Goal: Navigation & Orientation: Find specific page/section

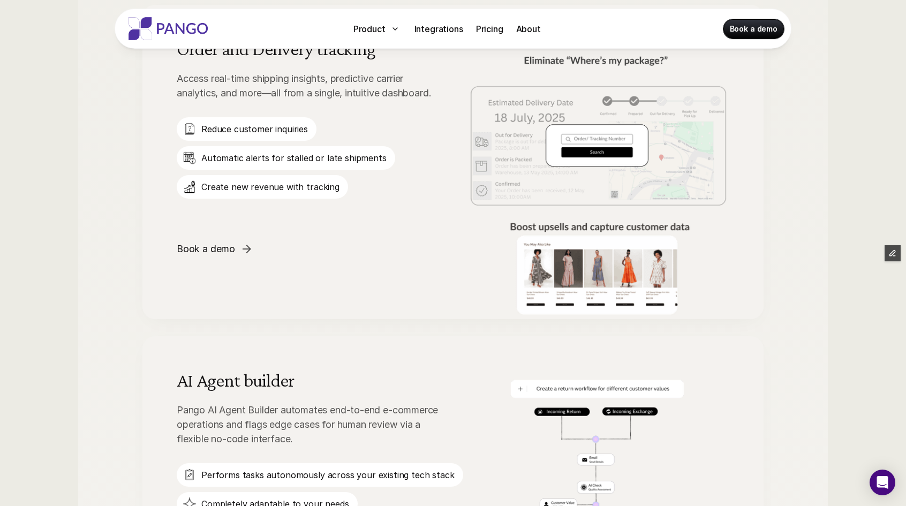
scroll to position [1385, 0]
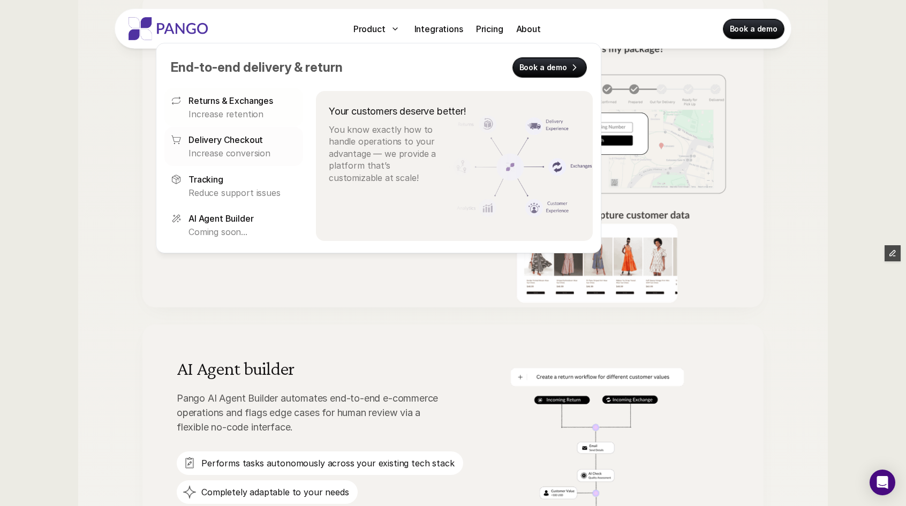
click at [213, 94] on p "Returns & Exchanges" at bounding box center [231, 100] width 85 height 13
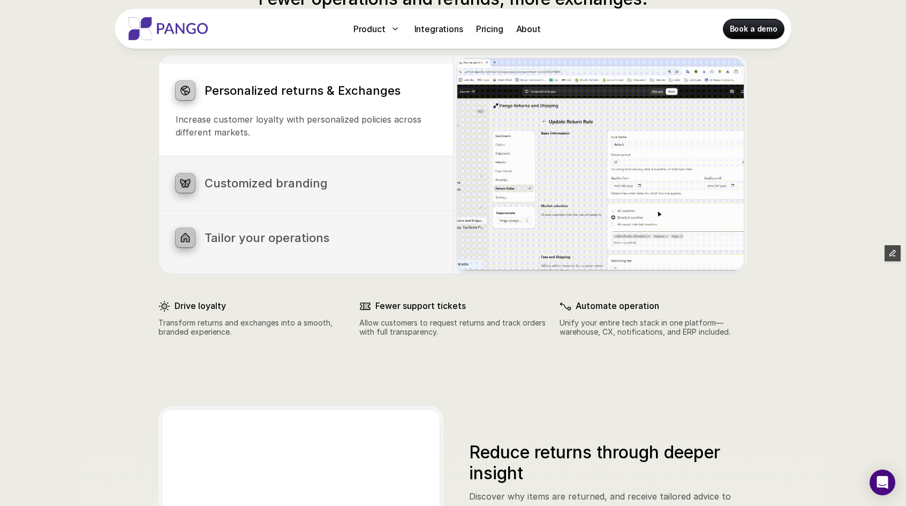
scroll to position [603, 0]
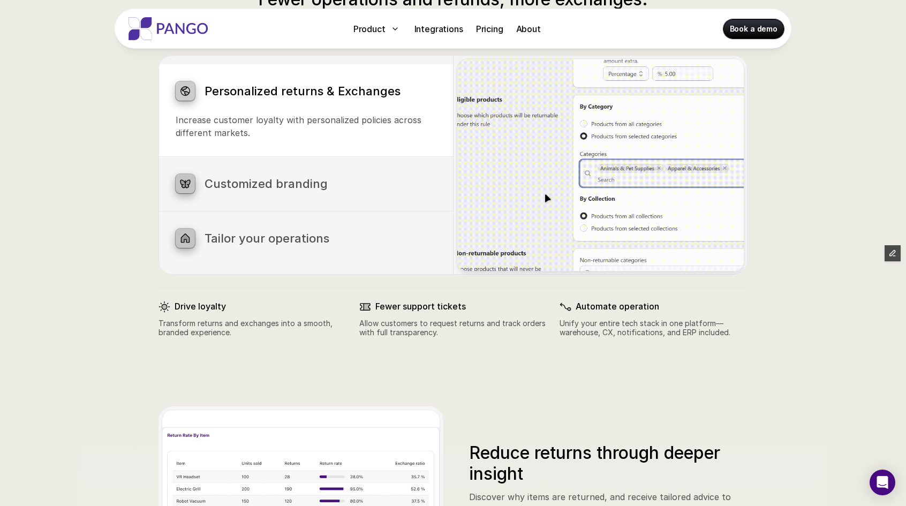
click at [280, 170] on div "Customized branding Brand your notifications, return portal, and order tracking…" at bounding box center [306, 184] width 295 height 54
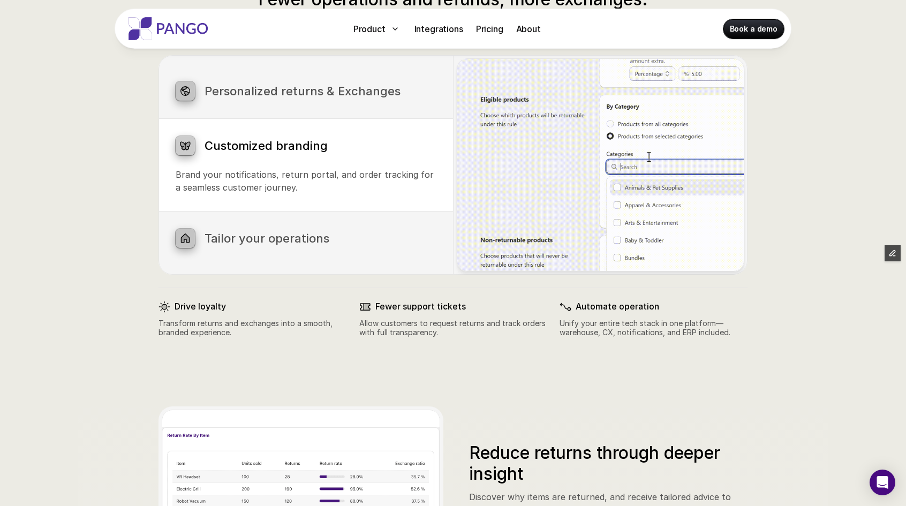
click at [263, 223] on div "Tailor your operations Build your perfect returns process in under a minute, ex…" at bounding box center [306, 239] width 295 height 54
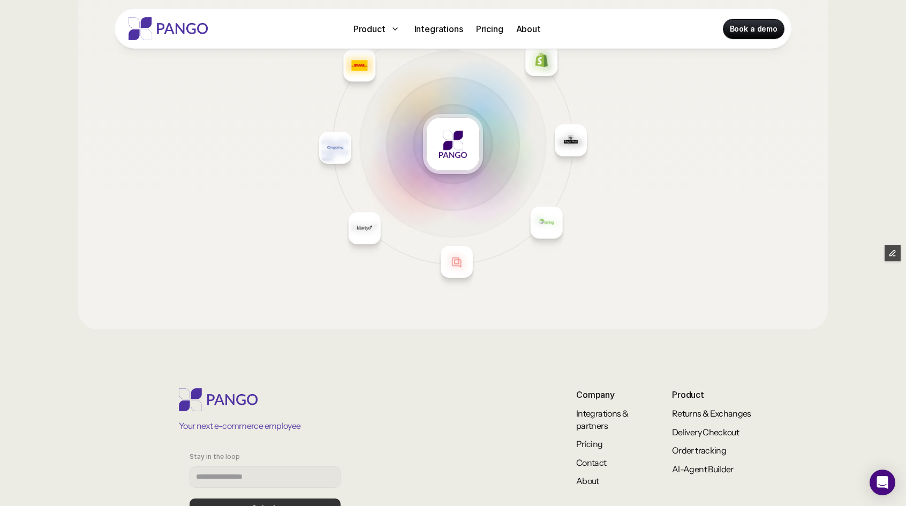
scroll to position [1678, 0]
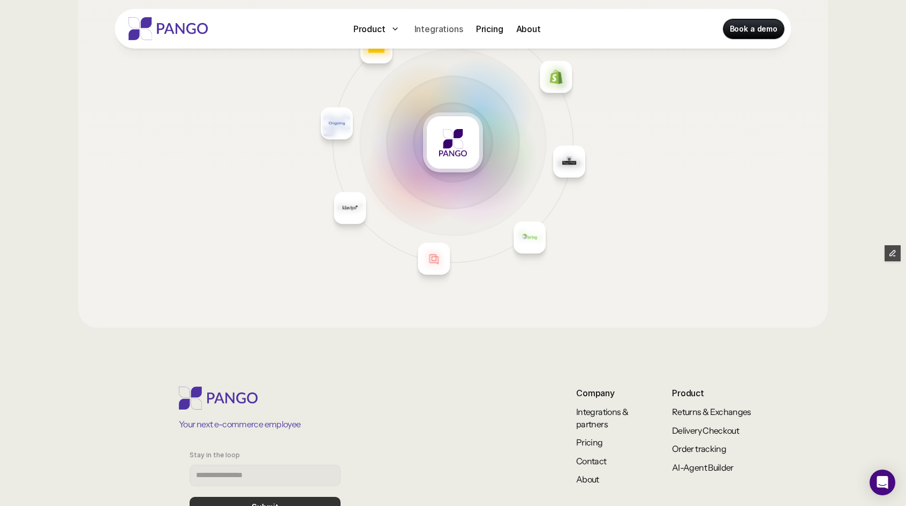
click at [440, 27] on p "Integrations" at bounding box center [439, 28] width 49 height 13
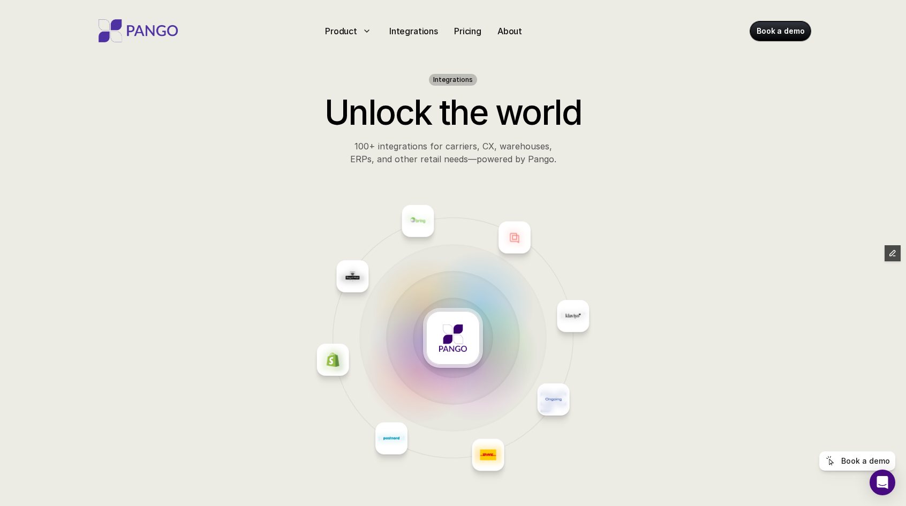
click at [134, 21] on img at bounding box center [138, 30] width 86 height 23
